Goal: Information Seeking & Learning: Learn about a topic

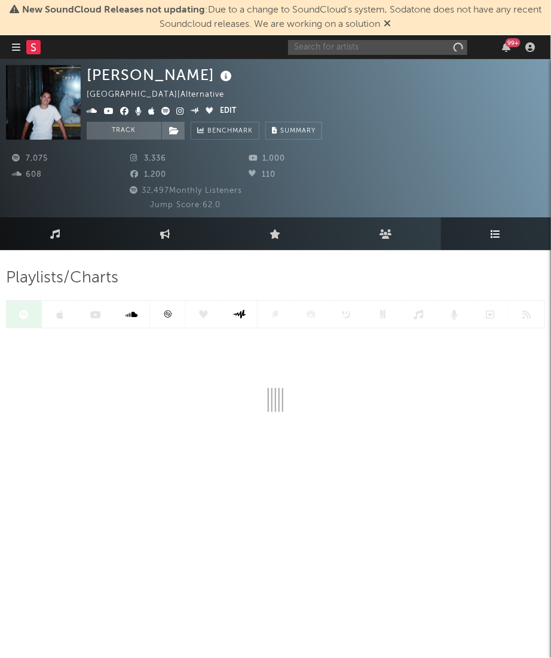
click at [353, 50] on input "text" at bounding box center [377, 47] width 179 height 15
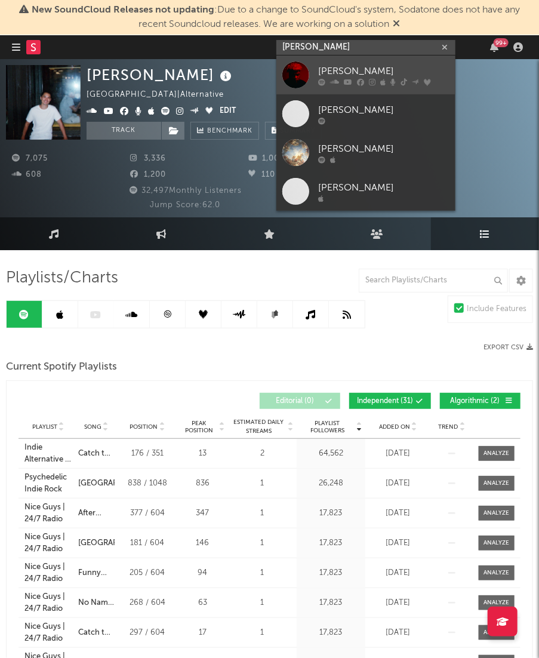
type input "[PERSON_NAME]"
click at [361, 72] on div "[PERSON_NAME]" at bounding box center [383, 71] width 131 height 14
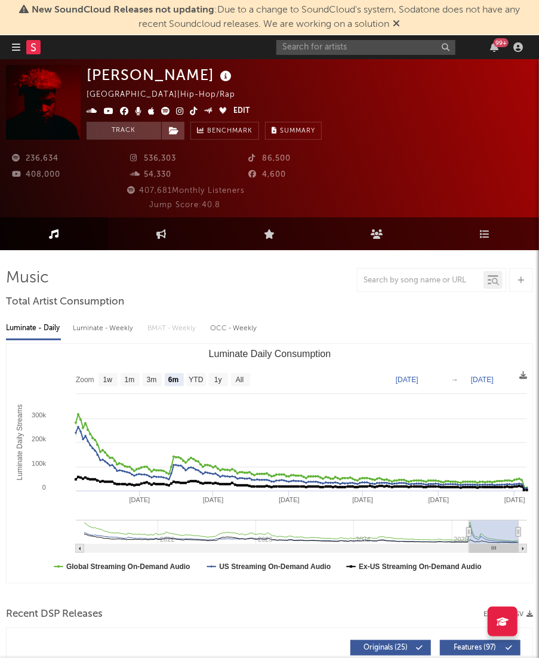
select select "6m"
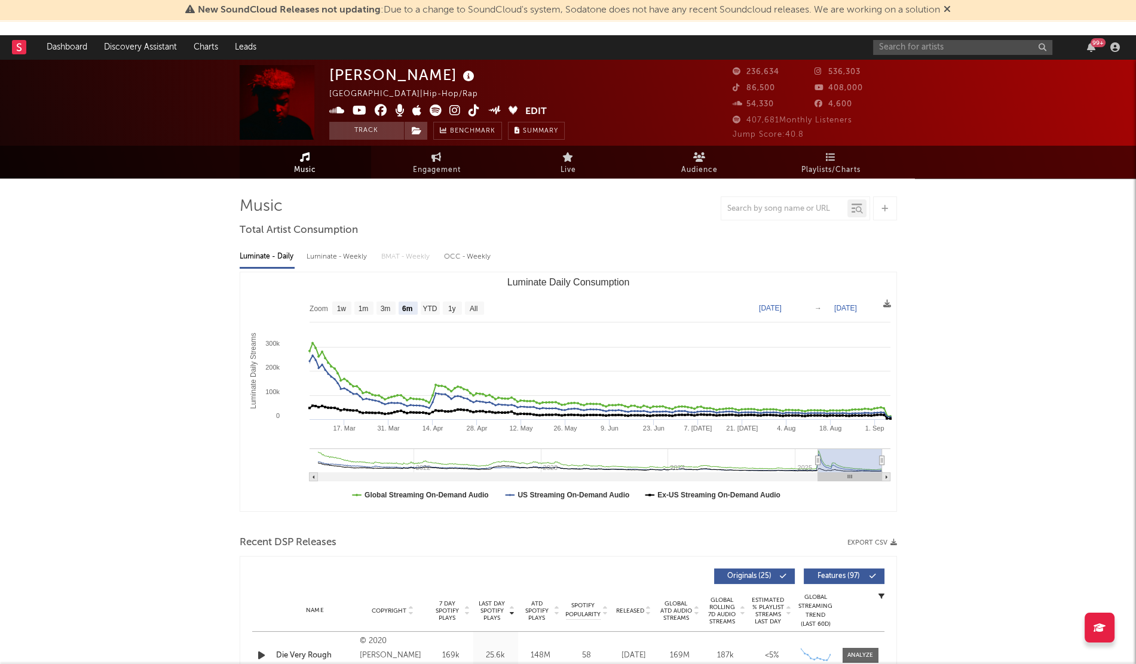
click at [456, 112] on icon at bounding box center [454, 111] width 11 height 12
